Goal: Task Accomplishment & Management: Manage account settings

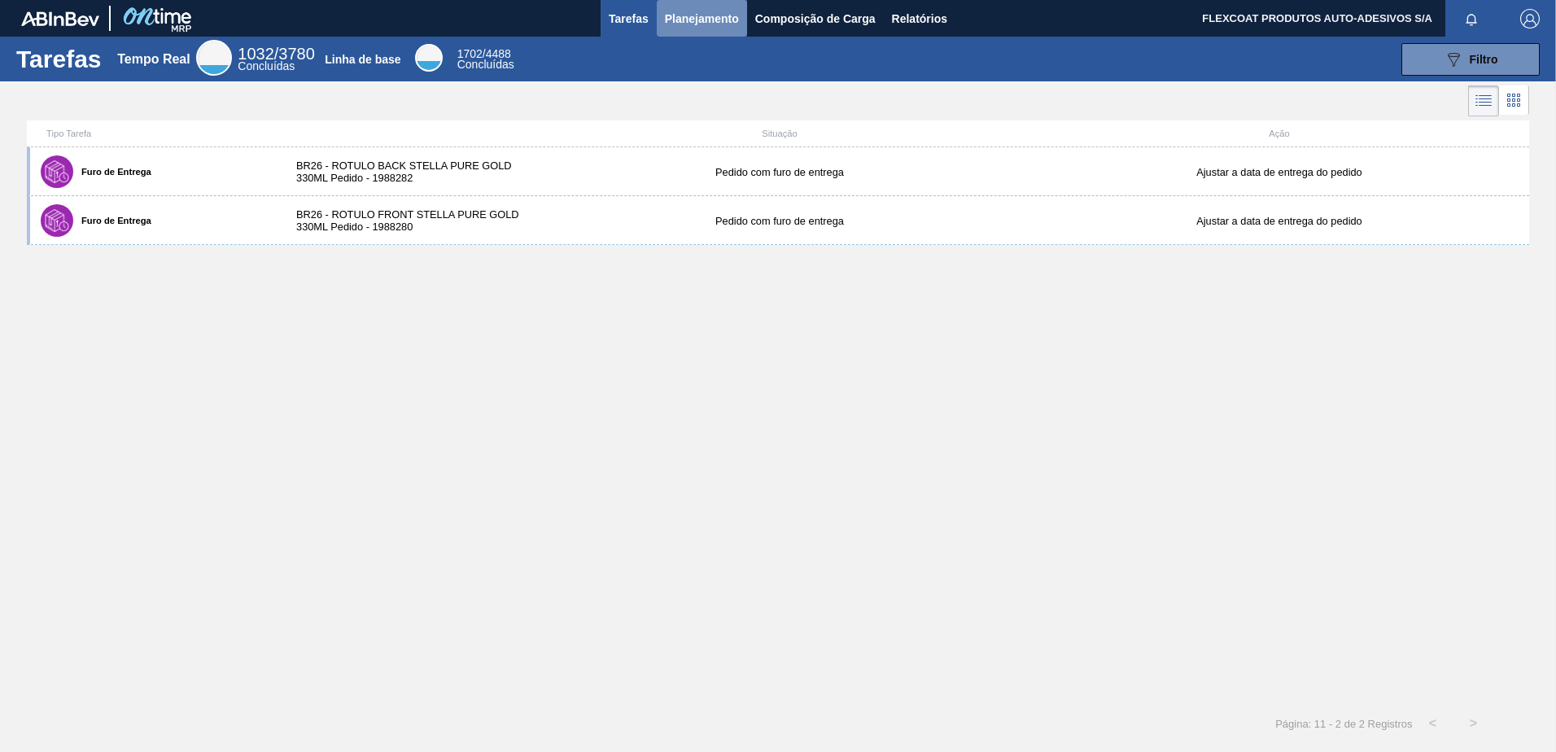
click at [689, 20] on span "Planejamento" at bounding box center [702, 19] width 74 height 20
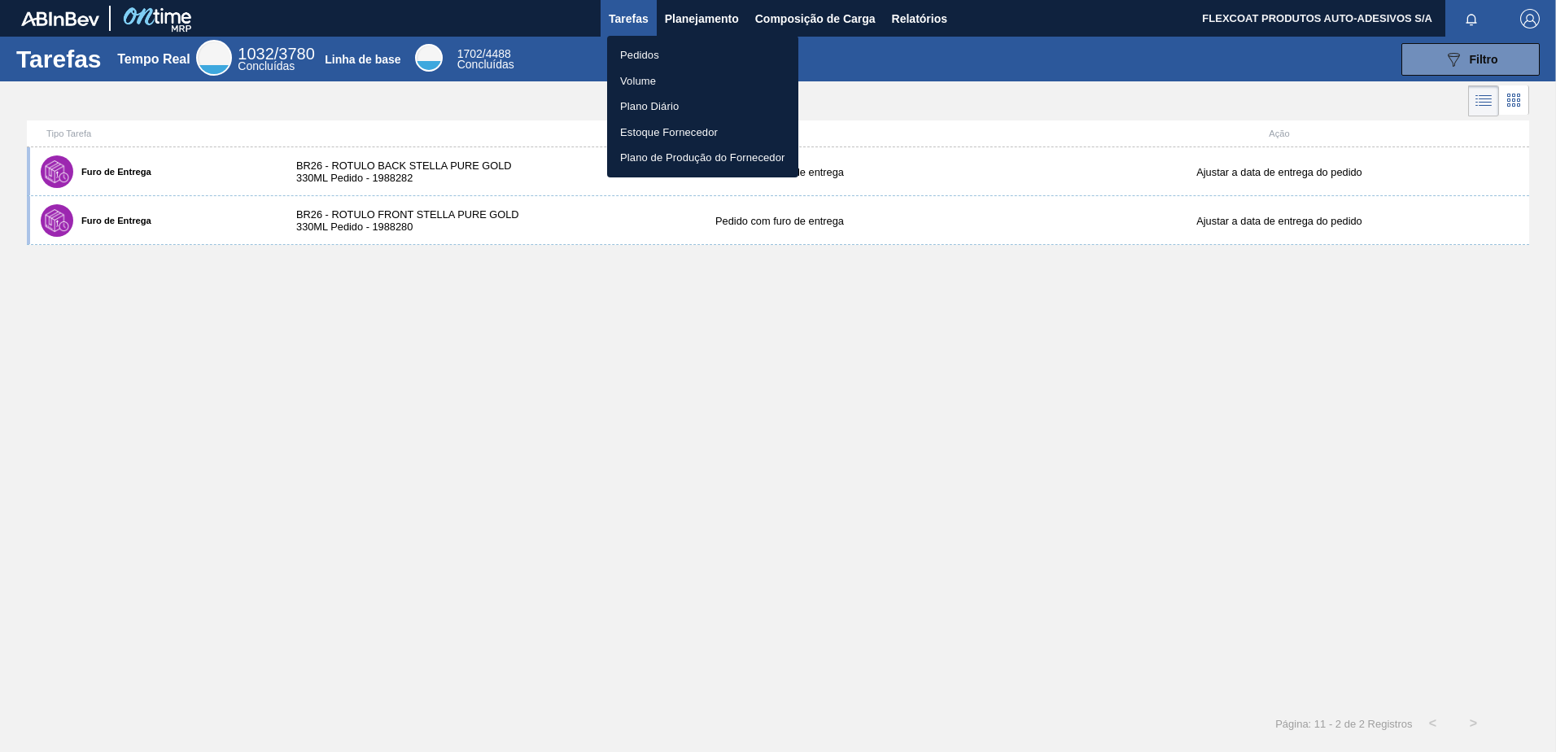
click at [649, 57] on li "Pedidos" at bounding box center [702, 55] width 191 height 26
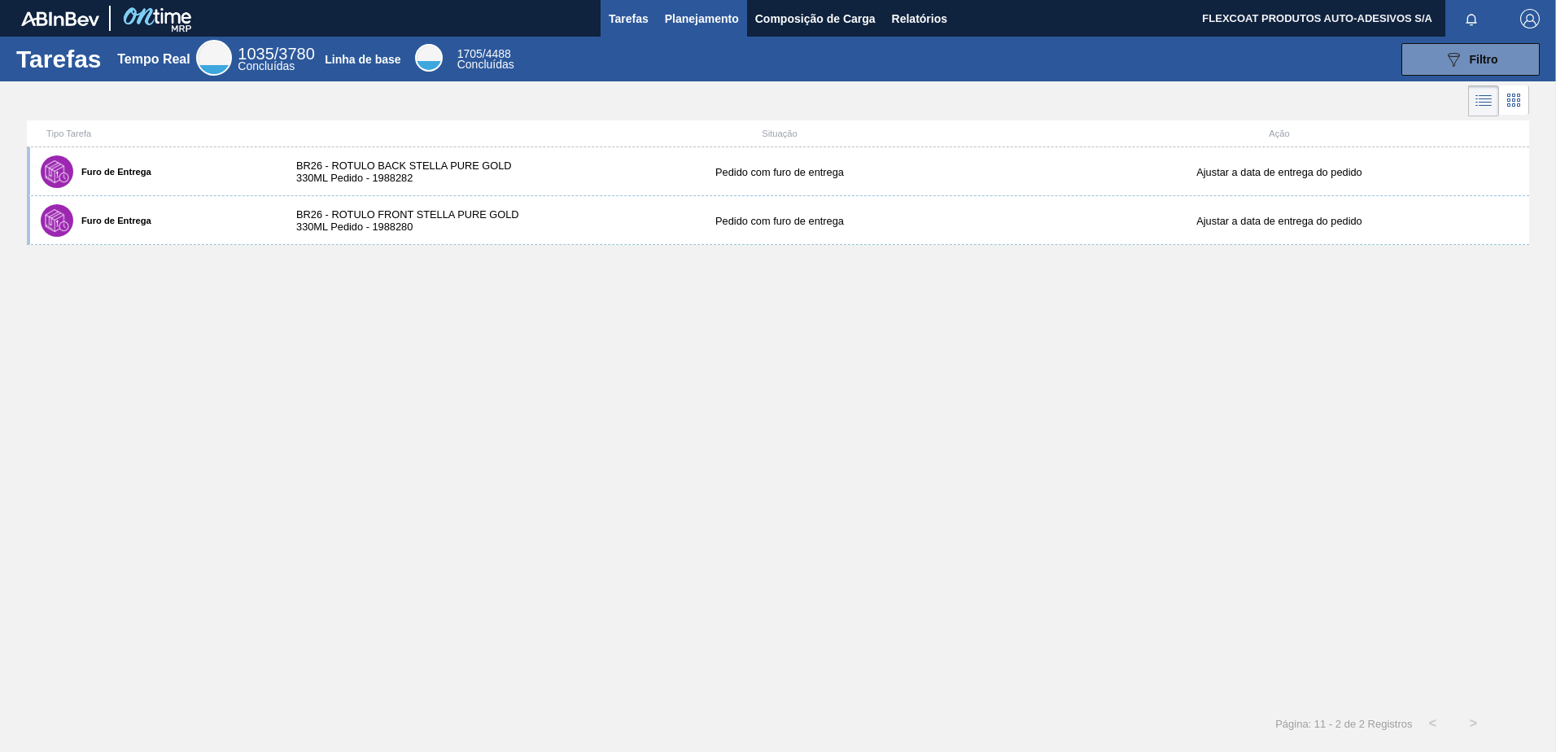
click at [678, 26] on span "Planejamento" at bounding box center [702, 19] width 74 height 20
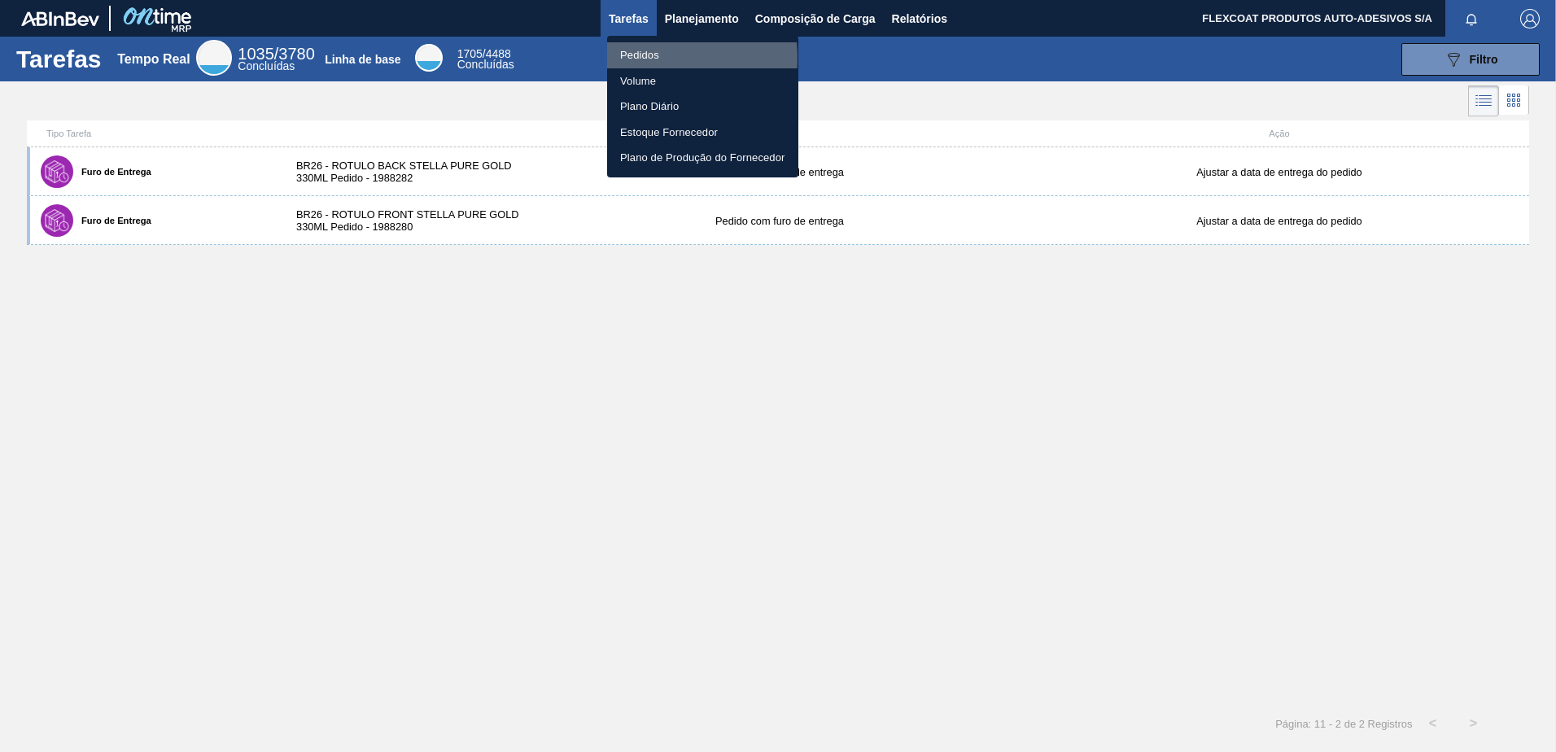
click at [642, 58] on li "Pedidos" at bounding box center [702, 55] width 191 height 26
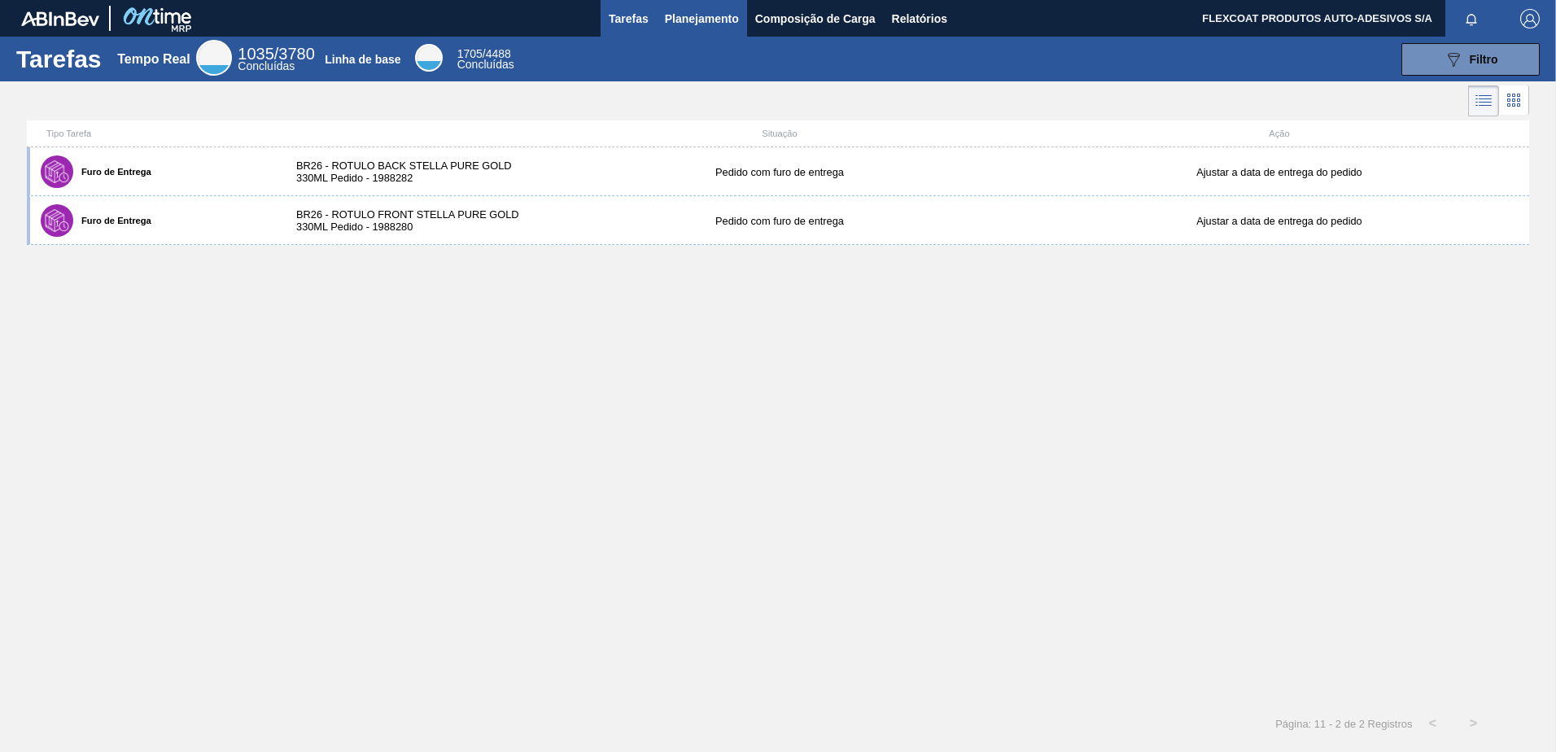
click at [702, 17] on span "Planejamento" at bounding box center [702, 19] width 74 height 20
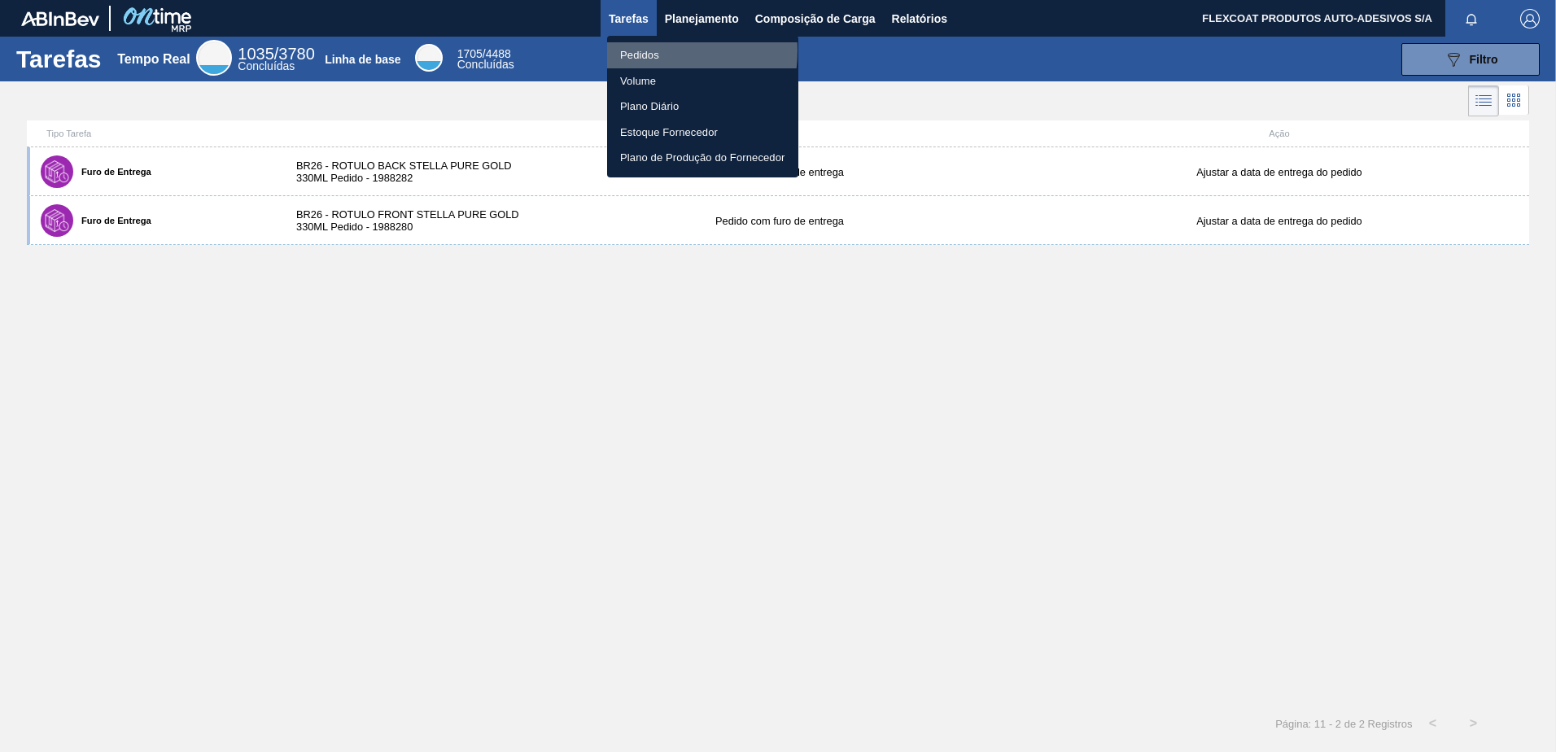
click at [638, 50] on li "Pedidos" at bounding box center [702, 55] width 191 height 26
